Goal: Obtain resource: Download file/media

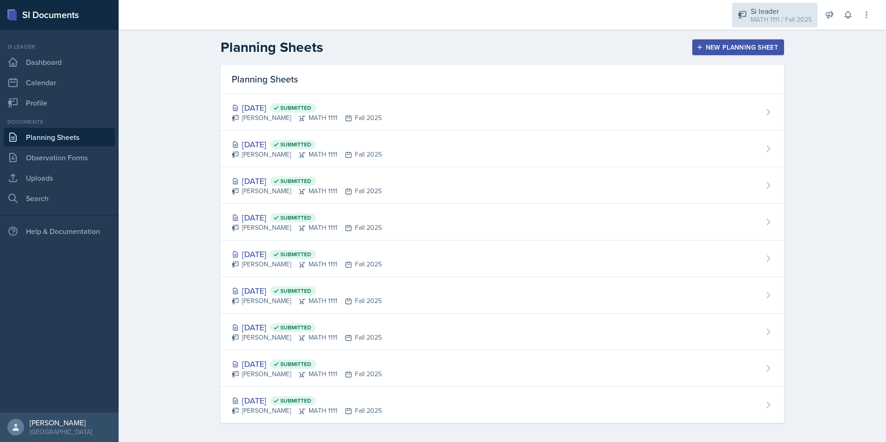
click at [791, 26] on div "Si leader MATH 1111 / Fall 2025" at bounding box center [774, 15] width 85 height 25
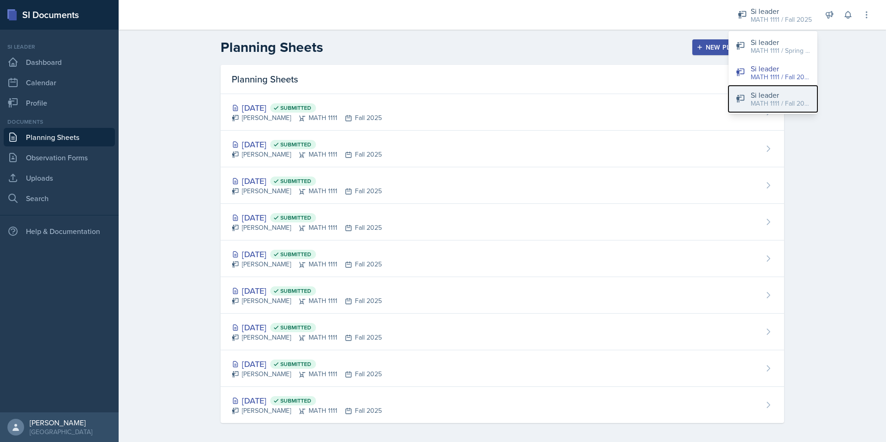
click at [779, 110] on button "Si leader MATH 1111 / Fall 2025" at bounding box center [773, 99] width 89 height 26
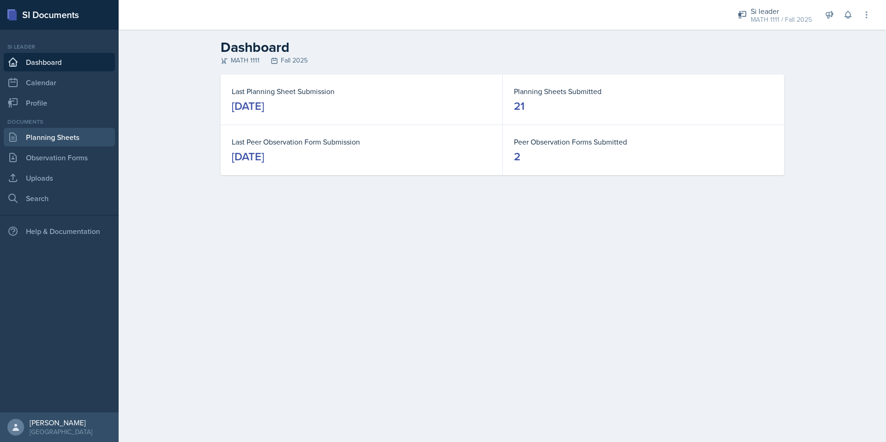
click at [28, 140] on link "Planning Sheets" at bounding box center [59, 137] width 111 height 19
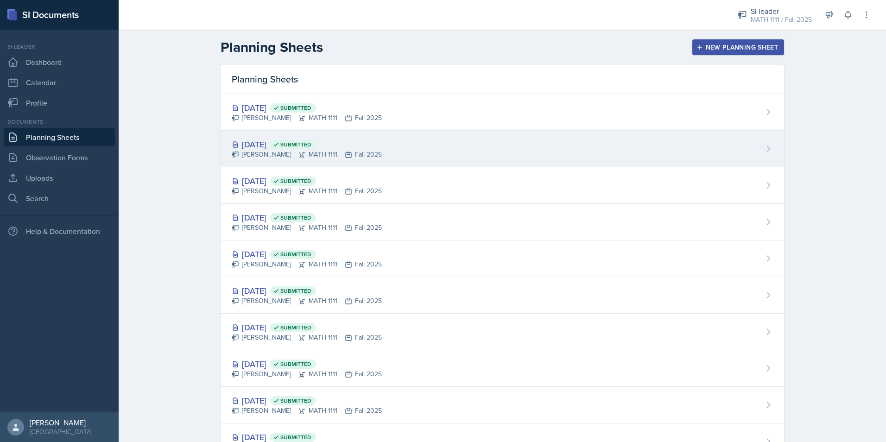
click at [245, 146] on div "[DATE] Submitted" at bounding box center [307, 144] width 150 height 13
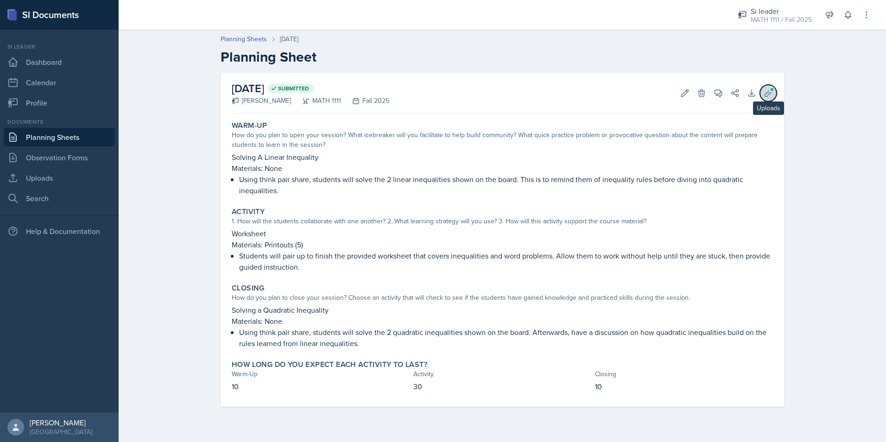
click at [774, 94] on button "Uploads" at bounding box center [768, 93] width 17 height 17
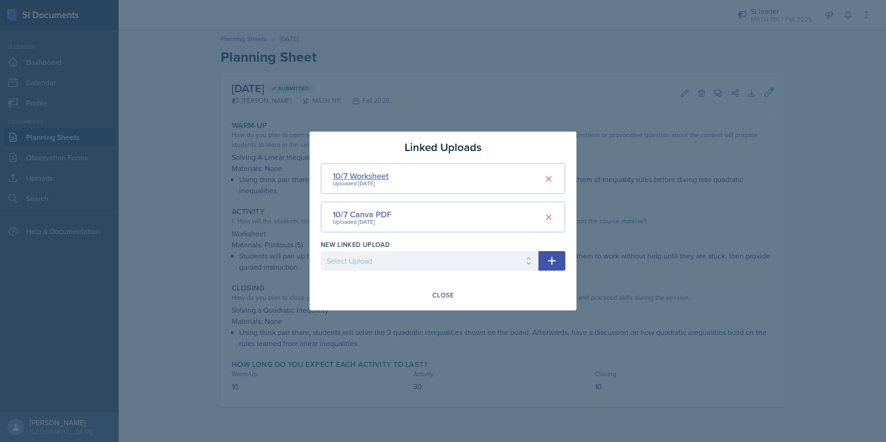
click at [373, 177] on div "10/7 Worksheet" at bounding box center [361, 176] width 56 height 13
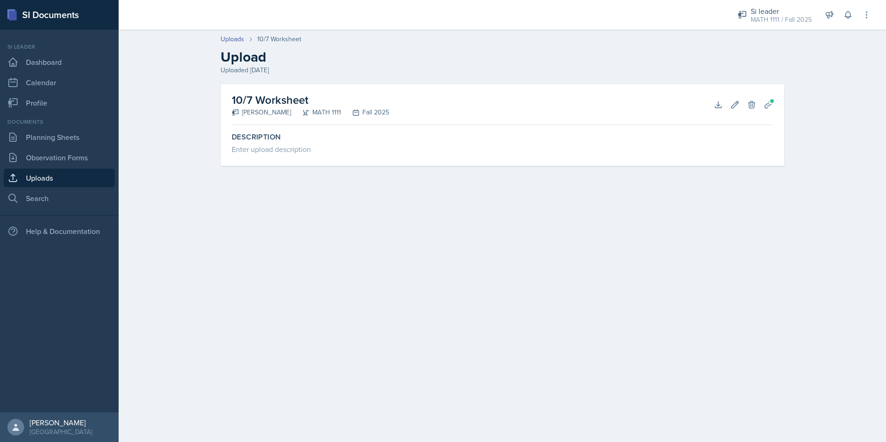
click at [711, 109] on div "10/7 Worksheet [PERSON_NAME] MATH 1111 Fall 2025 Download Edit Delete Planning …" at bounding box center [502, 104] width 541 height 41
click at [715, 105] on icon at bounding box center [718, 104] width 9 height 9
